Goal: Transaction & Acquisition: Purchase product/service

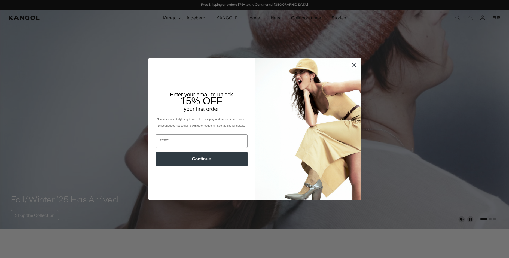
click at [352, 62] on circle "Close dialog" at bounding box center [353, 64] width 9 height 9
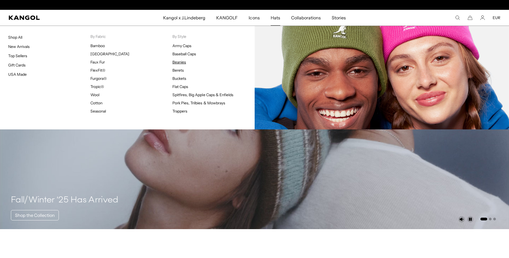
scroll to position [0, 112]
click at [178, 63] on link "Beanies" at bounding box center [179, 62] width 14 height 5
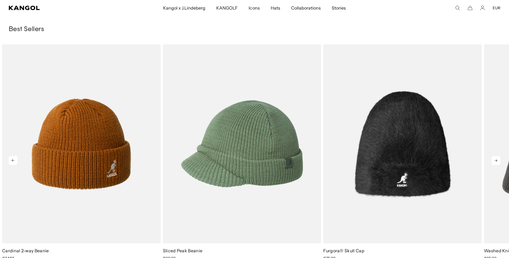
click at [494, 162] on icon at bounding box center [496, 160] width 9 height 9
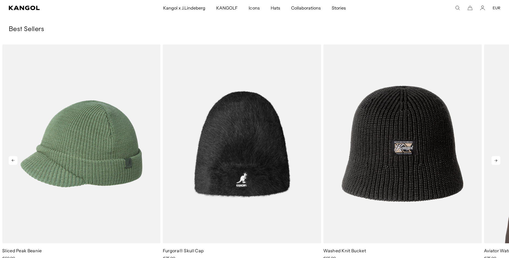
scroll to position [0, 112]
click at [495, 161] on icon at bounding box center [496, 160] width 9 height 9
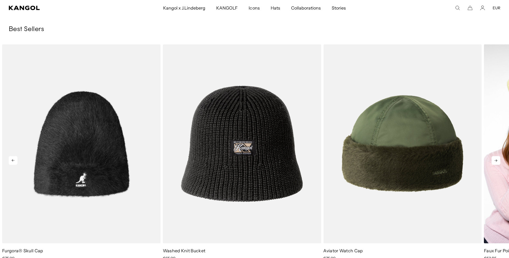
scroll to position [0, 0]
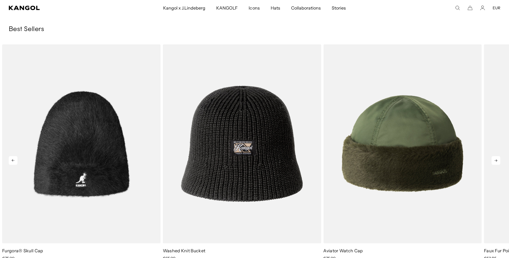
click at [496, 157] on icon at bounding box center [496, 160] width 9 height 9
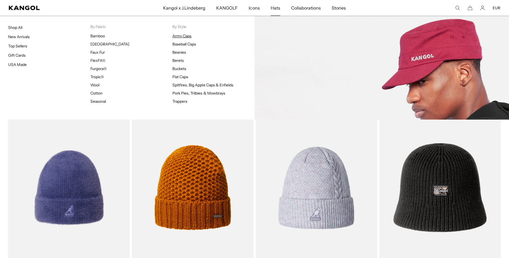
click at [176, 34] on link "Army Caps" at bounding box center [181, 36] width 19 height 5
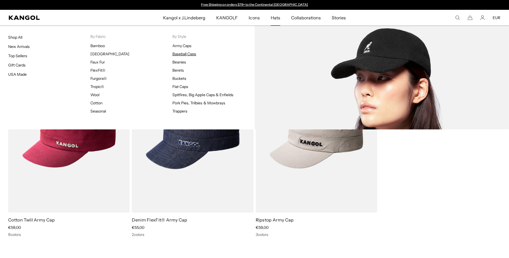
click at [185, 53] on link "Baseball Caps" at bounding box center [184, 53] width 24 height 5
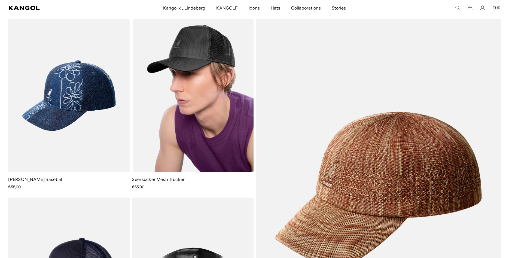
click at [176, 93] on img at bounding box center [193, 95] width 122 height 153
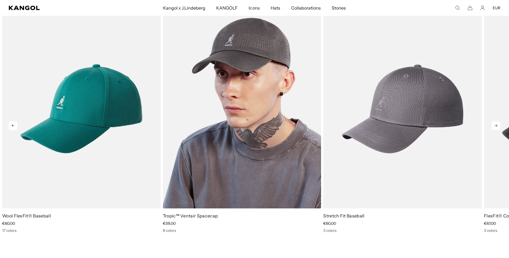
click at [234, 108] on img "2 of 10" at bounding box center [242, 109] width 159 height 199
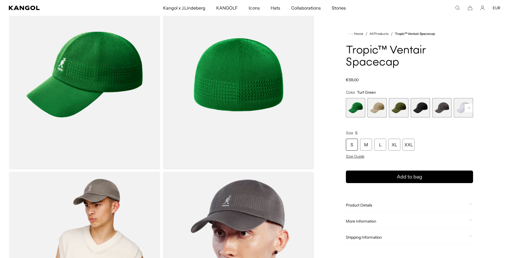
scroll to position [0, 112]
click at [374, 108] on span "2 of 8" at bounding box center [377, 107] width 19 height 19
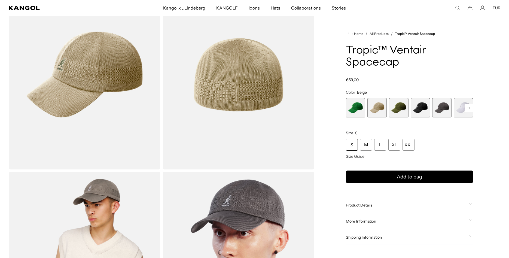
click at [398, 108] on span "3 of 8" at bounding box center [398, 107] width 19 height 19
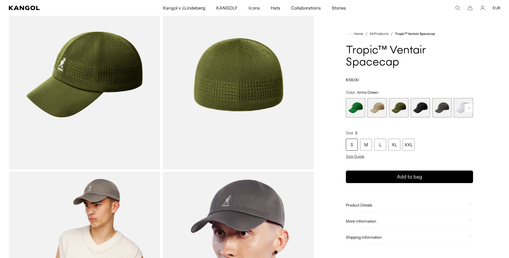
scroll to position [0, 112]
click at [420, 109] on span "4 of 8" at bounding box center [420, 107] width 19 height 19
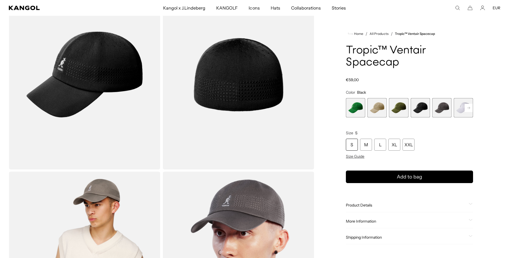
click at [450, 109] on span "5 of 8" at bounding box center [441, 107] width 19 height 19
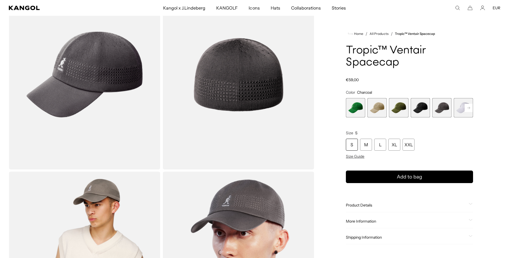
scroll to position [0, 112]
click at [467, 106] on rect at bounding box center [469, 108] width 8 height 8
click at [462, 109] on span "7 of 8" at bounding box center [463, 107] width 19 height 19
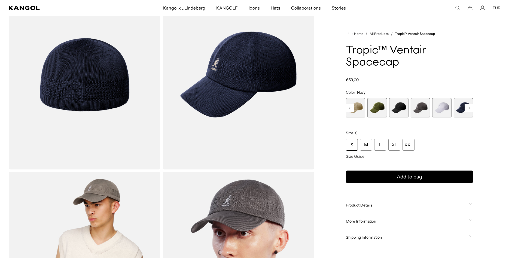
scroll to position [0, 112]
click at [404, 108] on span "4 of 8" at bounding box center [398, 107] width 19 height 19
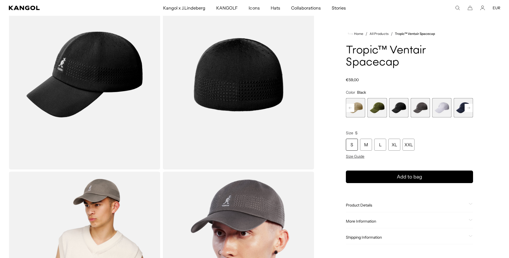
click at [381, 109] on span "3 of 8" at bounding box center [377, 107] width 19 height 19
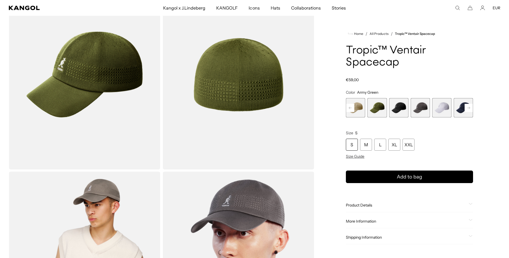
scroll to position [0, 112]
click at [349, 110] on rect at bounding box center [350, 108] width 8 height 8
click at [398, 108] on span "3 of 8" at bounding box center [398, 107] width 19 height 19
click at [357, 110] on span "1 of 8" at bounding box center [355, 107] width 19 height 19
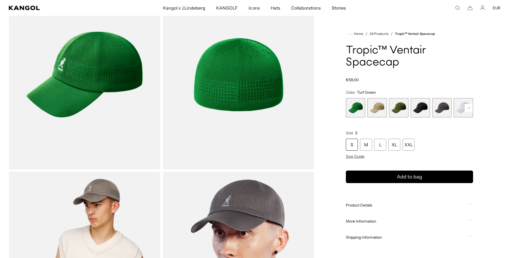
click at [377, 112] on span "2 of 8" at bounding box center [377, 107] width 19 height 19
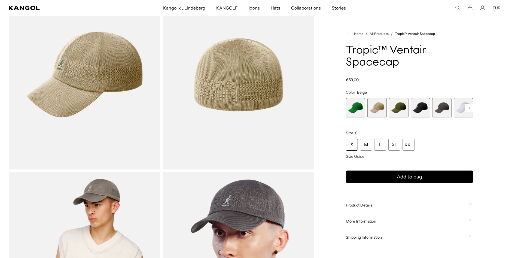
click at [400, 109] on span "3 of 8" at bounding box center [398, 107] width 19 height 19
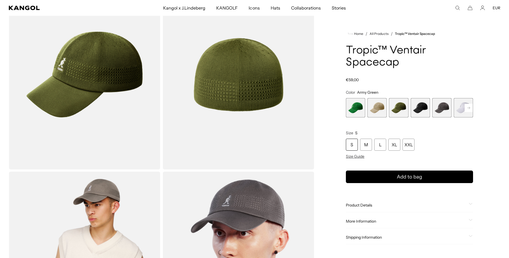
scroll to position [0, 112]
click at [423, 106] on span "4 of 8" at bounding box center [420, 107] width 19 height 19
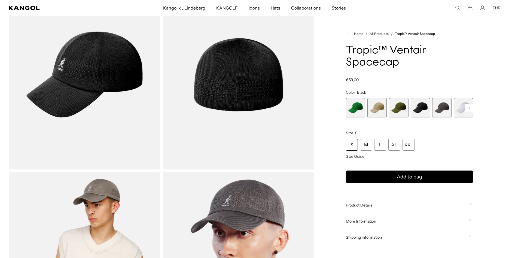
click at [439, 104] on span "5 of 8" at bounding box center [441, 107] width 19 height 19
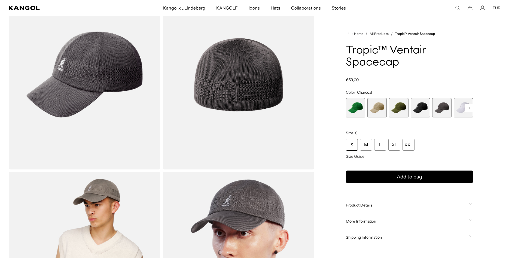
scroll to position [0, 112]
click at [462, 107] on span "6 of 8" at bounding box center [463, 107] width 19 height 19
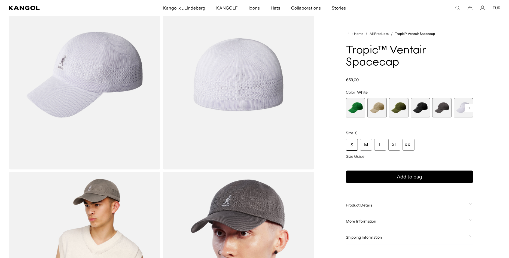
click at [468, 107] on rect at bounding box center [469, 108] width 8 height 8
click at [461, 108] on span "7 of 8" at bounding box center [463, 107] width 19 height 19
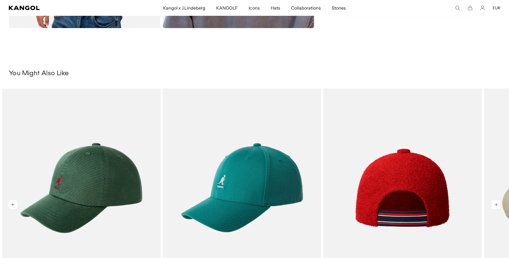
scroll to position [0, 112]
click at [395, 193] on img "3 of 5" at bounding box center [402, 188] width 159 height 199
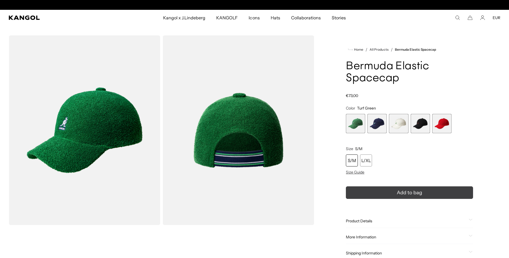
scroll to position [0, 112]
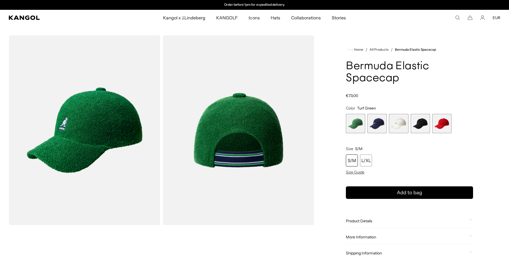
click at [382, 124] on span "2 of 5" at bounding box center [377, 123] width 19 height 19
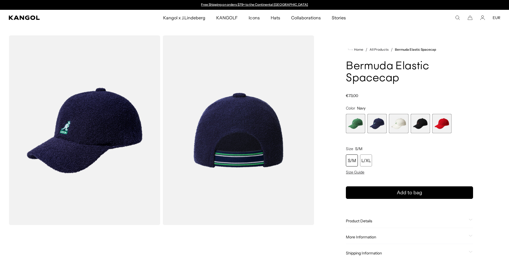
click at [399, 123] on span "3 of 5" at bounding box center [398, 123] width 19 height 19
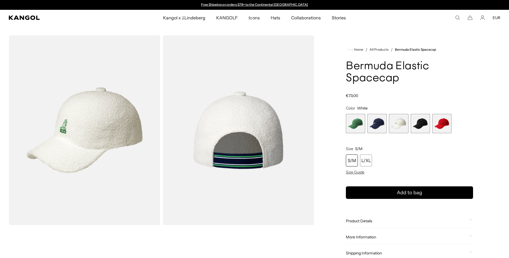
click at [423, 124] on span "4 of 5" at bounding box center [420, 123] width 19 height 19
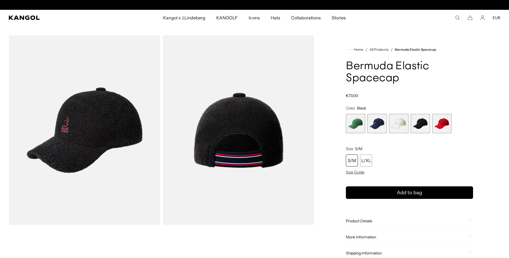
scroll to position [0, 112]
click at [436, 124] on span "5 of 5" at bounding box center [441, 123] width 19 height 19
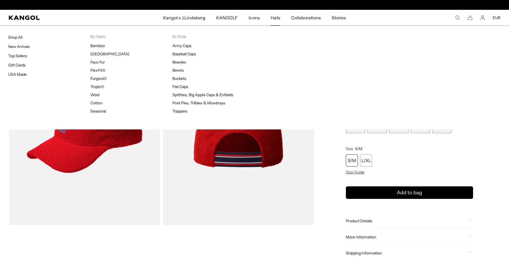
scroll to position [0, 112]
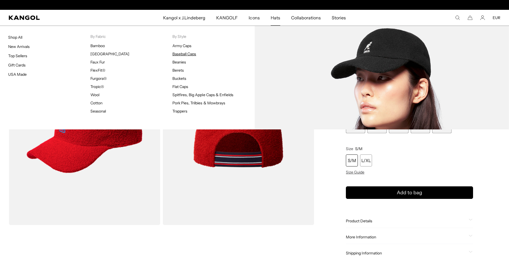
click at [180, 55] on link "Baseball Caps" at bounding box center [184, 53] width 24 height 5
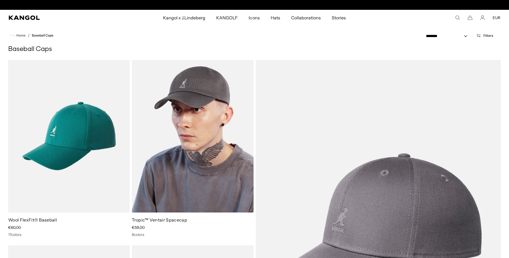
scroll to position [0, 112]
click at [210, 109] on img at bounding box center [193, 136] width 122 height 153
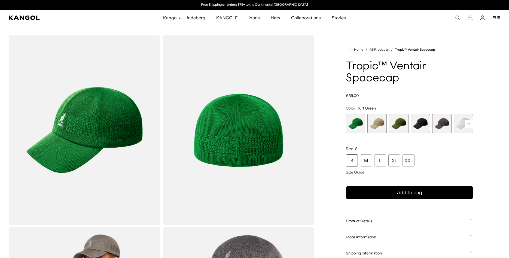
click at [465, 122] on rect at bounding box center [469, 124] width 8 height 8
click at [463, 122] on span "7 of 8" at bounding box center [463, 123] width 19 height 19
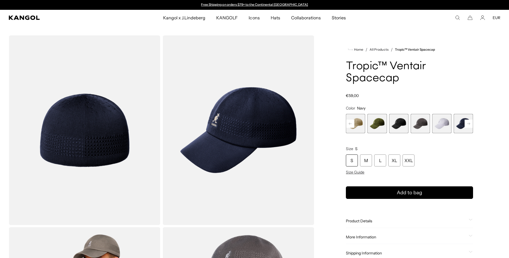
click at [379, 123] on span "3 of 8" at bounding box center [377, 123] width 19 height 19
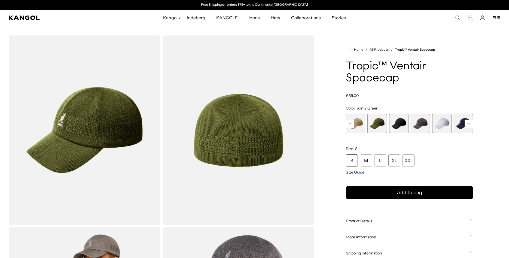
click at [356, 172] on span "Size Guide" at bounding box center [355, 172] width 19 height 5
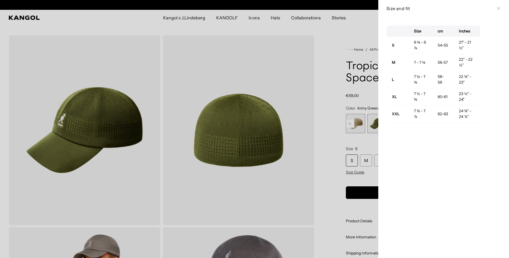
scroll to position [0, 112]
click at [501, 7] on button "Close" at bounding box center [499, 8] width 4 height 4
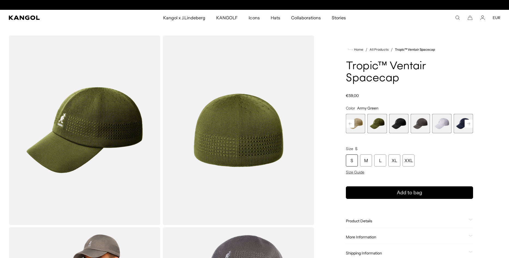
scroll to position [0, 0]
